Goal: Task Accomplishment & Management: Manage account settings

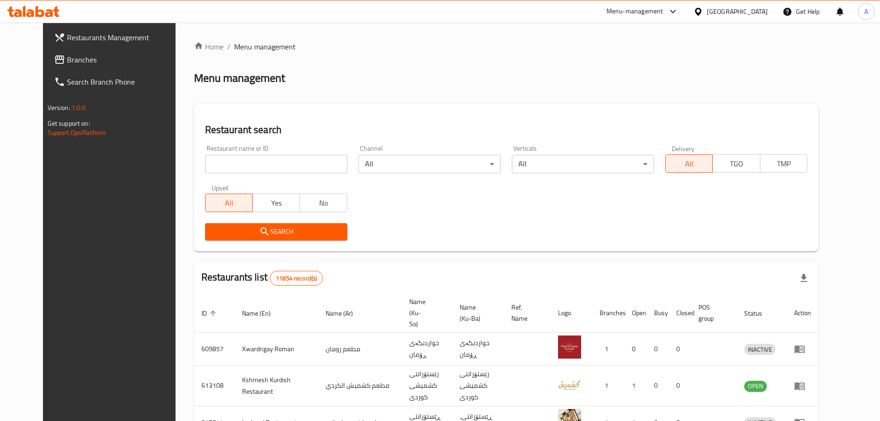
click at [229, 163] on input "search" at bounding box center [276, 164] width 142 height 18
paste input "755190"
click at [221, 164] on input "755190" at bounding box center [276, 164] width 142 height 18
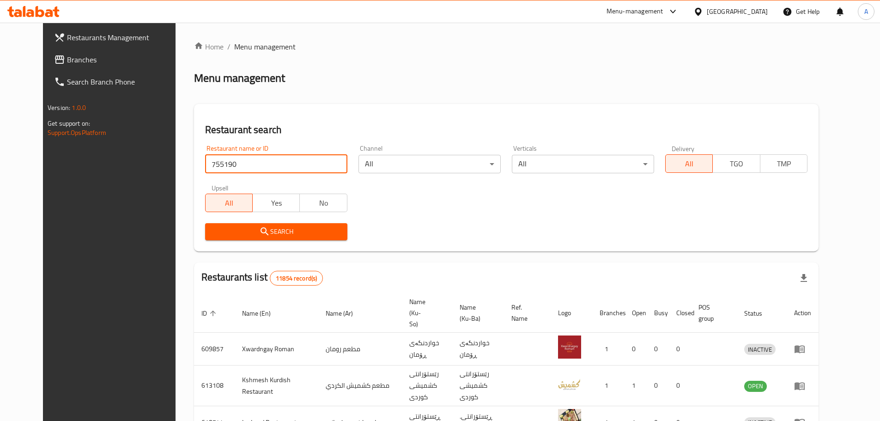
paste input "[PERSON_NAME]"
type input "[PERSON_NAME]"
click button "Search" at bounding box center [276, 231] width 142 height 17
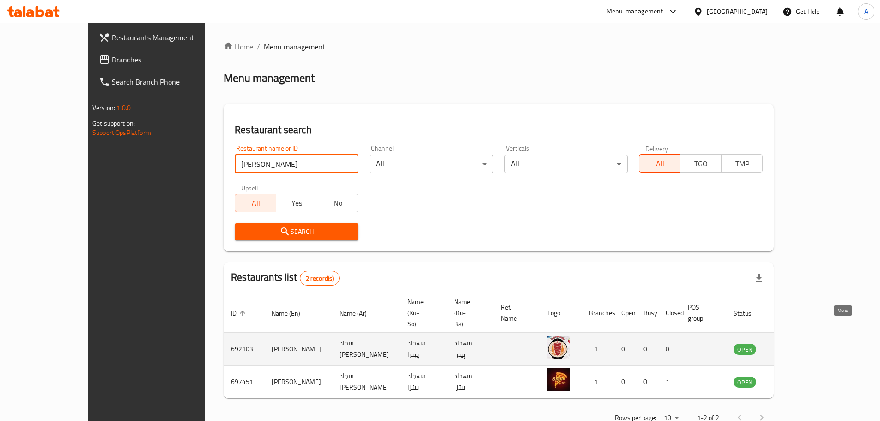
click at [793, 346] on icon "enhanced table" at bounding box center [788, 350] width 10 height 8
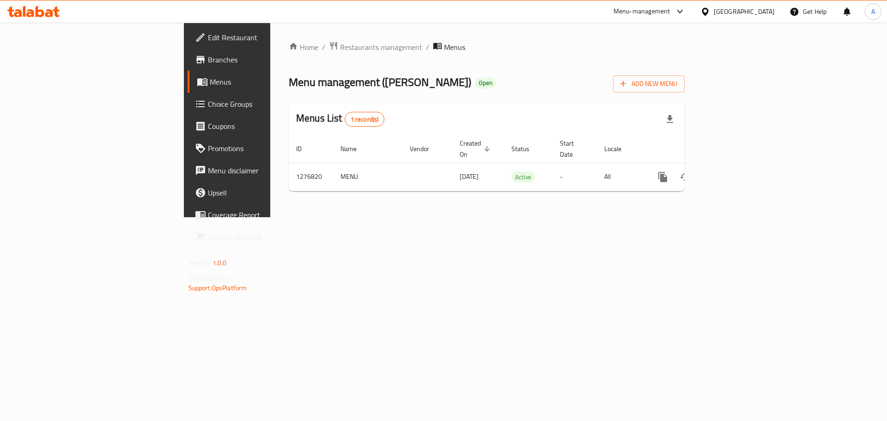
click at [208, 55] on span "Branches" at bounding box center [266, 59] width 117 height 11
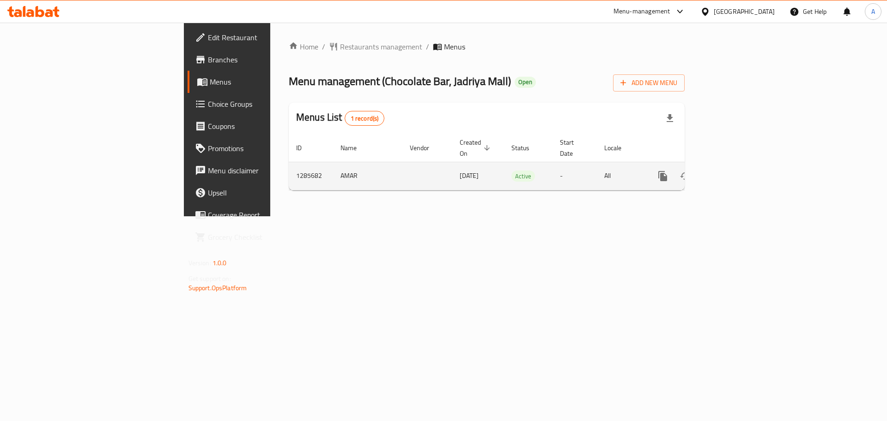
click at [735, 170] on icon "enhanced table" at bounding box center [729, 175] width 11 height 11
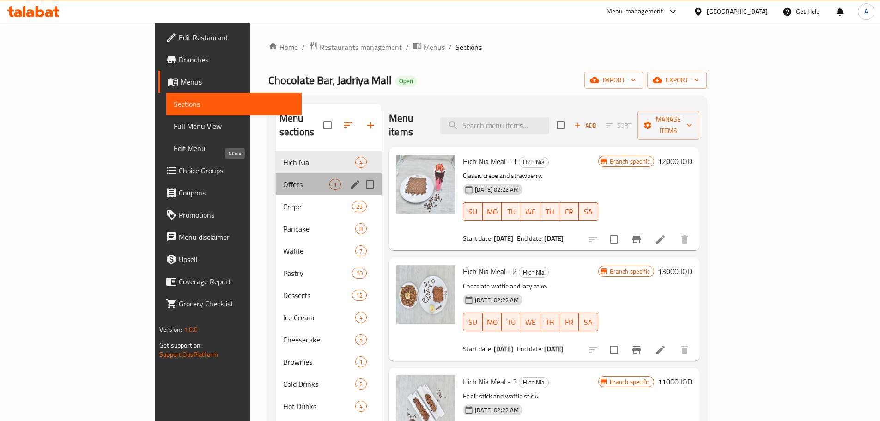
click at [283, 179] on span "Offers" at bounding box center [306, 184] width 46 height 11
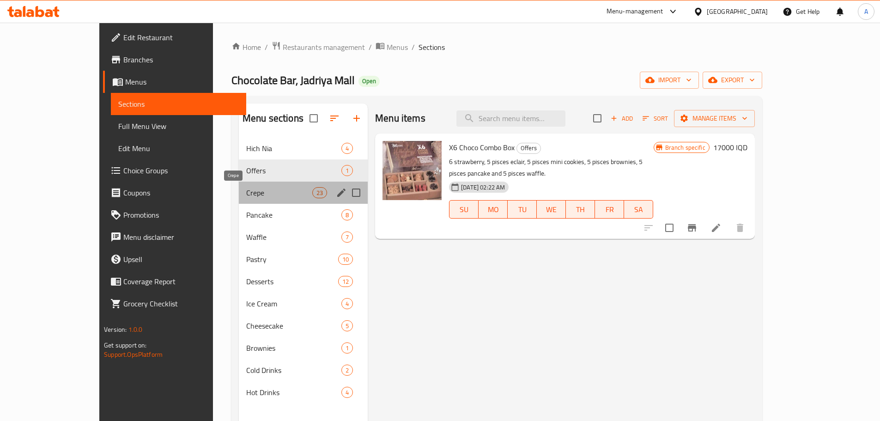
click at [264, 192] on span "Crepe" at bounding box center [279, 192] width 66 height 11
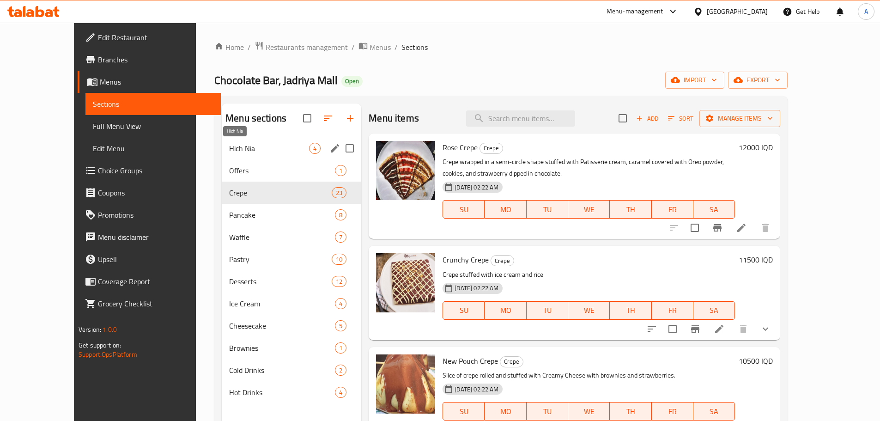
click at [280, 144] on span "Hich Nia" at bounding box center [269, 148] width 80 height 11
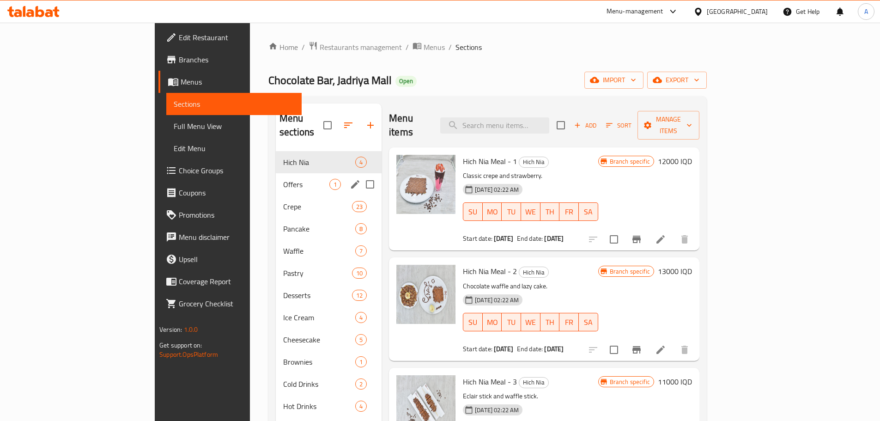
click at [276, 173] on div "Offers 1" at bounding box center [329, 184] width 106 height 22
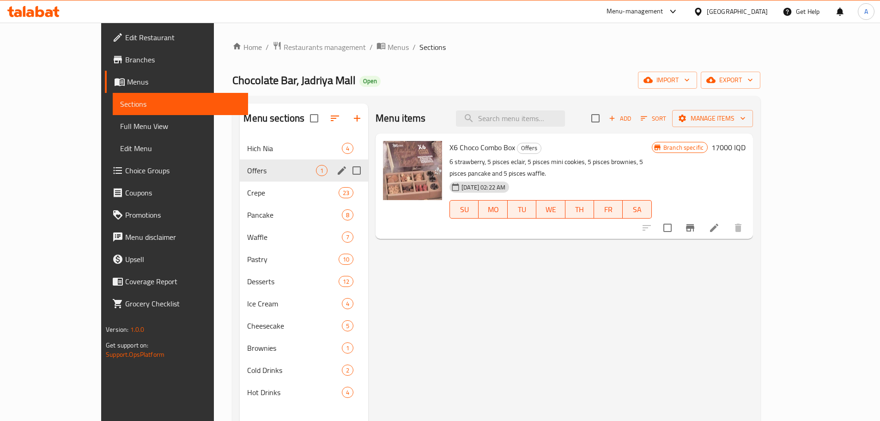
click at [259, 173] on span "Offers" at bounding box center [281, 170] width 69 height 11
click at [259, 178] on div "Offers 1" at bounding box center [304, 170] width 128 height 22
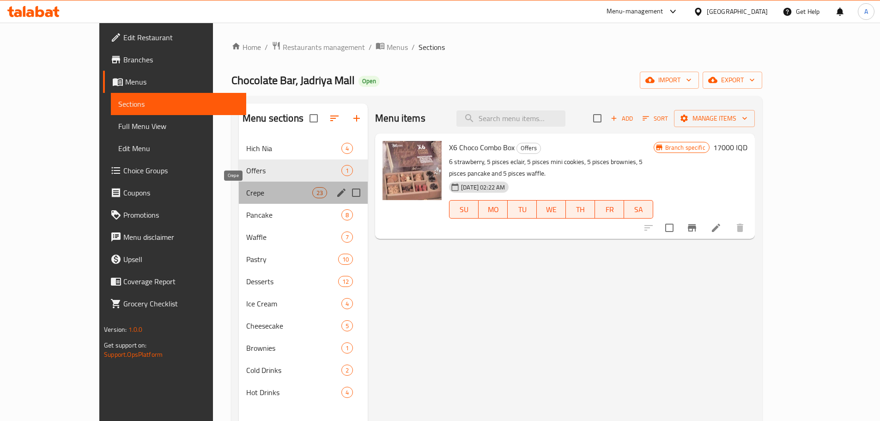
click at [256, 192] on span "Crepe" at bounding box center [279, 192] width 66 height 11
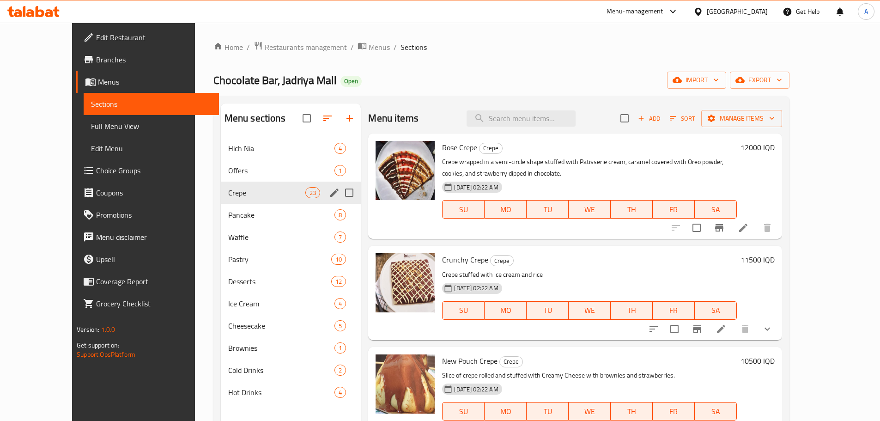
click at [253, 164] on div "Offers 1" at bounding box center [291, 170] width 140 height 22
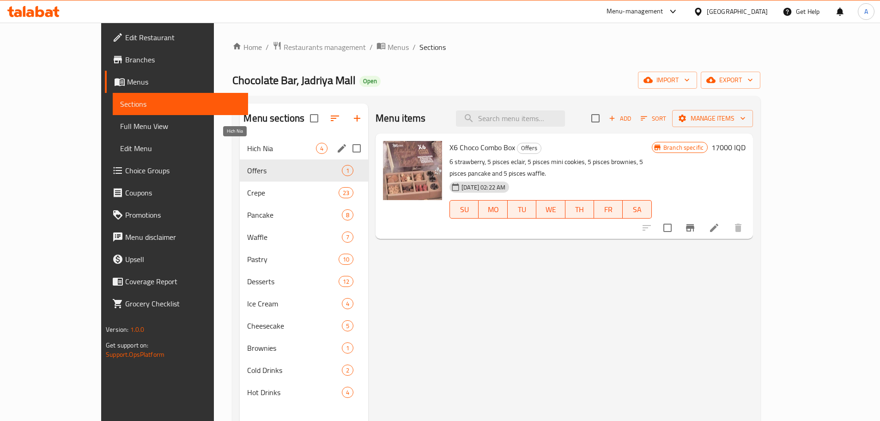
click at [253, 153] on span "Hich Nia" at bounding box center [281, 148] width 69 height 11
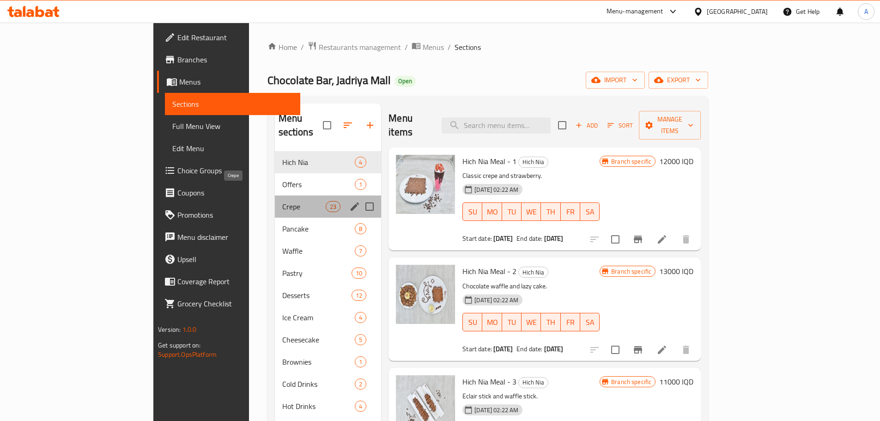
click at [282, 201] on span "Crepe" at bounding box center [303, 206] width 43 height 11
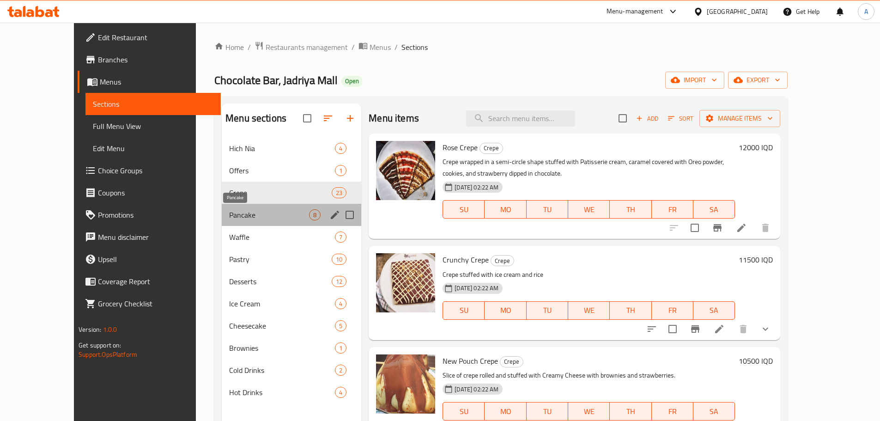
click at [254, 218] on span "Pancake" at bounding box center [269, 214] width 80 height 11
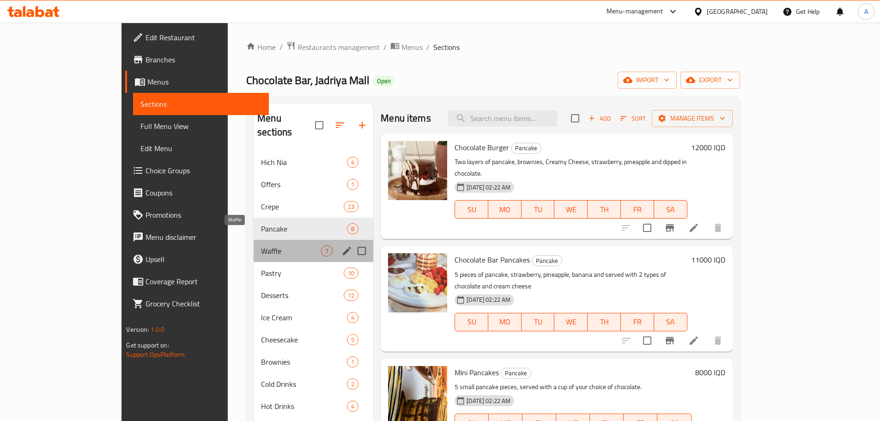
click at [261, 245] on span "Waffle" at bounding box center [291, 250] width 60 height 11
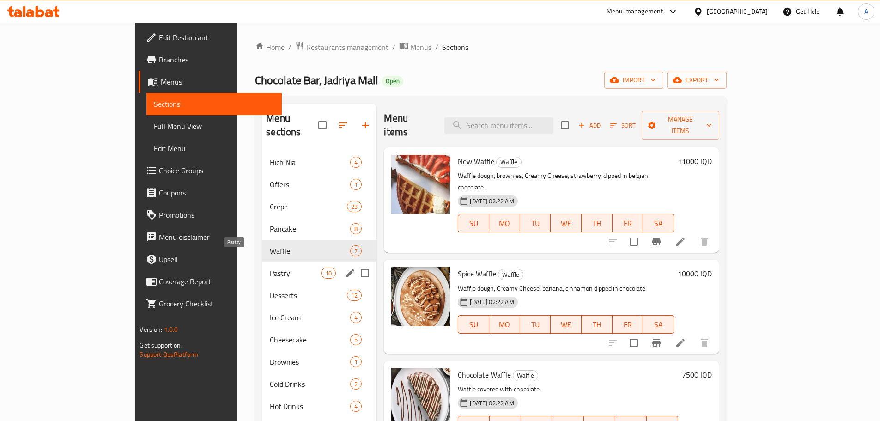
click at [270, 268] on span "Pastry" at bounding box center [295, 273] width 51 height 11
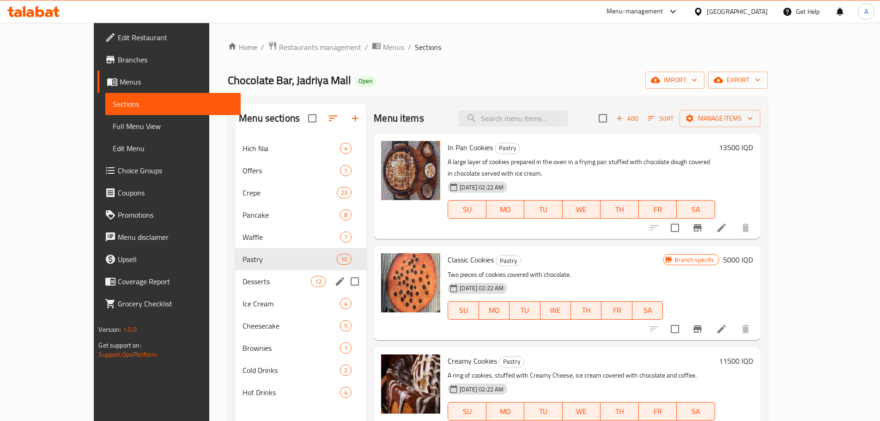
click at [251, 276] on span "Desserts" at bounding box center [277, 281] width 68 height 11
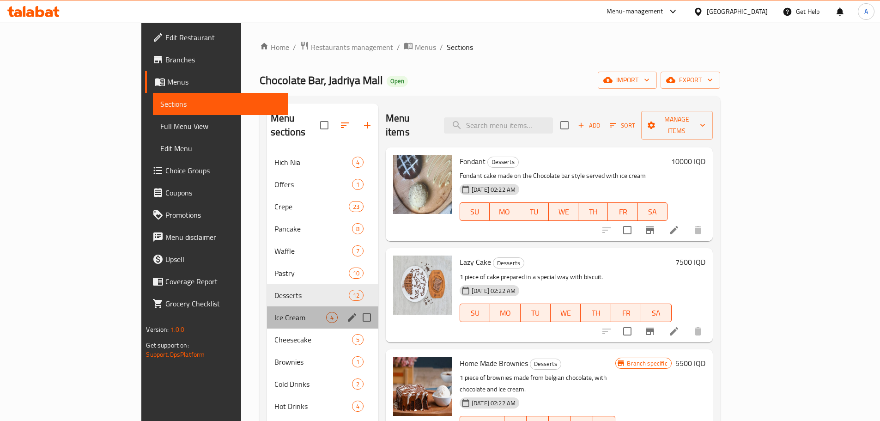
click at [267, 306] on div "Ice Cream 4" at bounding box center [322, 317] width 111 height 22
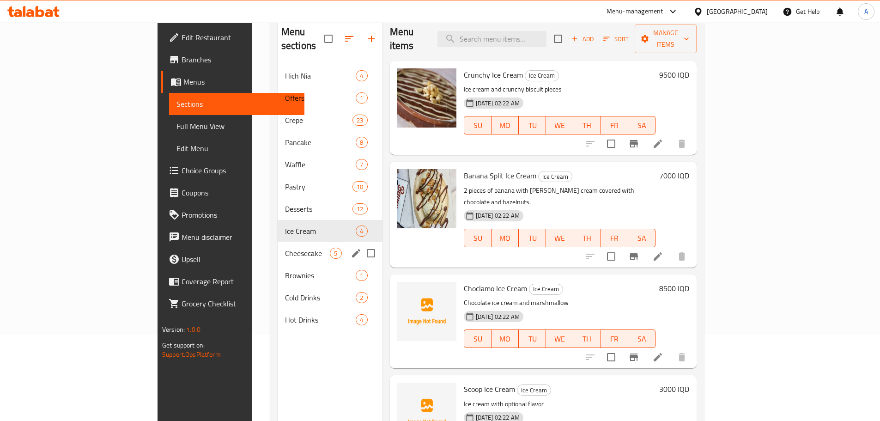
scroll to position [92, 0]
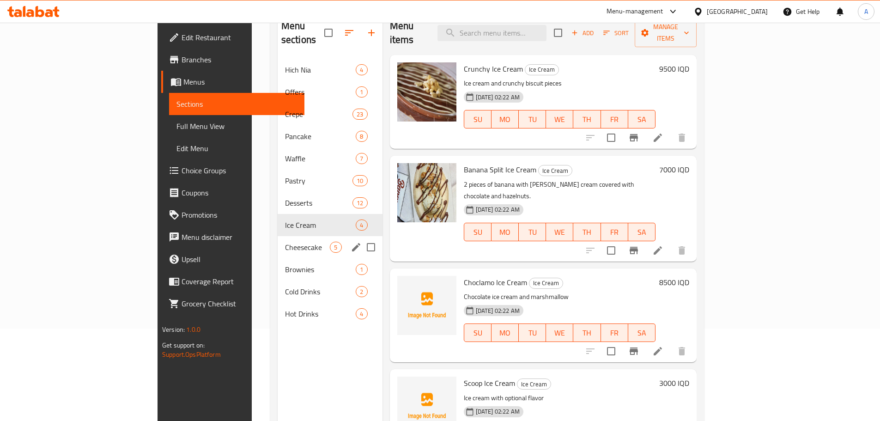
click at [285, 242] on span "Cheesecake" at bounding box center [307, 247] width 45 height 11
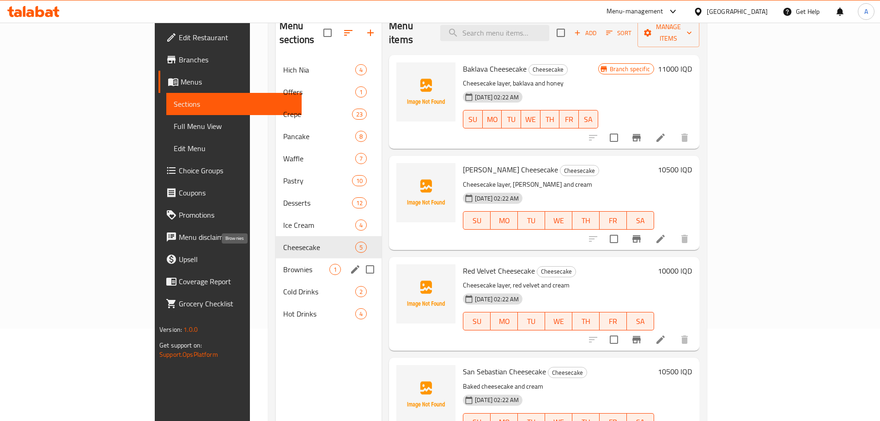
click at [283, 264] on span "Brownies" at bounding box center [306, 269] width 46 height 11
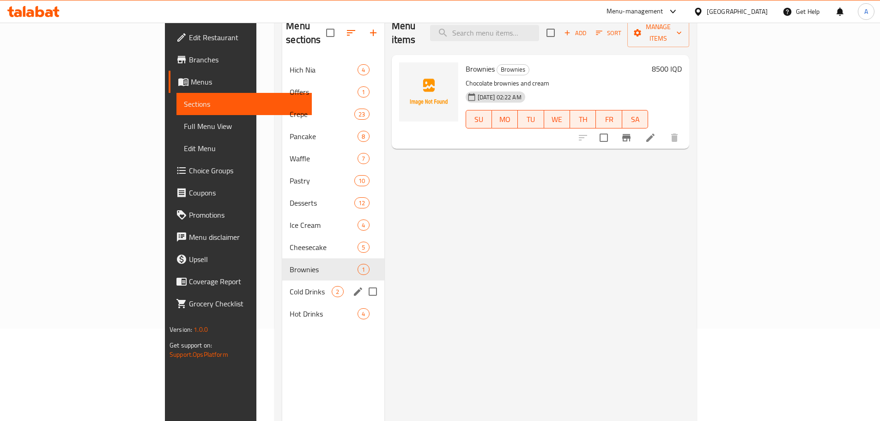
click at [282, 280] on div "Cold Drinks 2" at bounding box center [333, 291] width 102 height 22
